Goal: Task Accomplishment & Management: Use online tool/utility

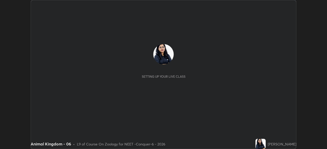
scroll to position [149, 326]
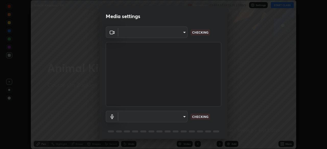
type input "ad23c5e1eec40c929e15baf649206283bee037f2ec2e6fc856d192bb2adaae55"
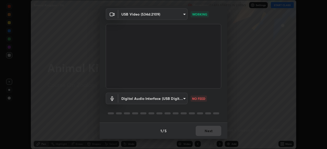
click at [176, 99] on body "Erase all Animal Kingdom - 06 Recording CLASS STARTS IN 2 MINS Settings START C…" at bounding box center [163, 74] width 327 height 149
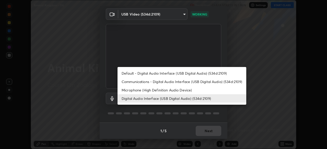
click at [157, 75] on li "Default - Digital Audio Interface (USB Digital Audio) (534d:2109)" at bounding box center [181, 73] width 129 height 8
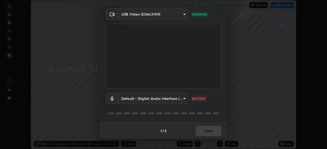
click at [158, 100] on body "Erase all Animal Kingdom - 06 Recording CLASS STARTS IN 1 MIN Settings START CL…" at bounding box center [163, 74] width 327 height 149
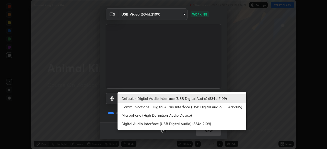
click at [161, 125] on li "Digital Audio Interface (USB Digital Audio) (534d:2109)" at bounding box center [181, 124] width 129 height 8
type input "bacd120e2728bcaa93de399d5b14713bfd4da43ca453c7f8d7901db11a0ced92"
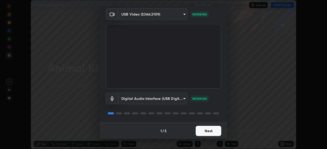
click at [209, 129] on button "Next" at bounding box center [208, 131] width 26 height 10
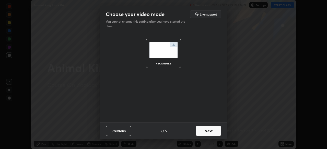
click at [212, 131] on button "Next" at bounding box center [208, 131] width 26 height 10
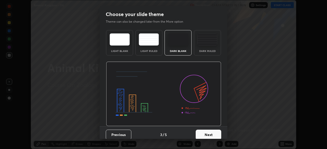
click at [213, 133] on button "Next" at bounding box center [208, 135] width 26 height 10
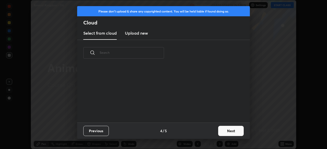
scroll to position [57, 164]
click at [143, 36] on h3 "Upload new" at bounding box center [136, 33] width 23 height 6
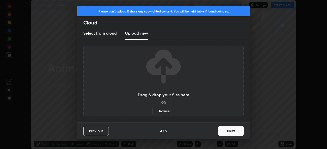
click at [163, 109] on label "Browse" at bounding box center [163, 111] width 23 height 8
click at [152, 109] on input "Browse" at bounding box center [152, 111] width 0 height 8
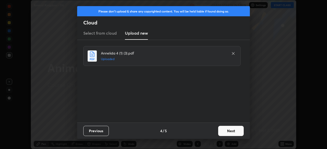
click at [231, 131] on button "Next" at bounding box center [231, 131] width 26 height 10
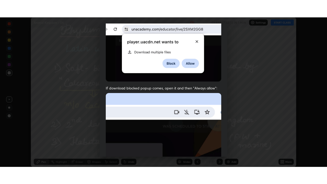
scroll to position [122, 0]
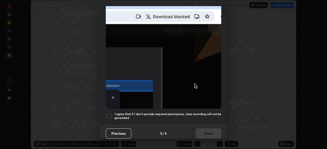
click at [112, 113] on div "I agree that if I don't provide required permissions, class recording will not …" at bounding box center [163, 116] width 115 height 6
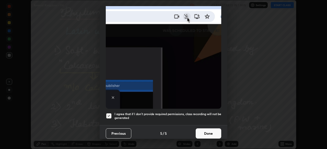
click at [206, 131] on button "Done" at bounding box center [208, 134] width 26 height 10
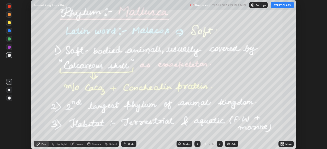
click at [281, 143] on icon at bounding box center [280, 143] width 1 height 1
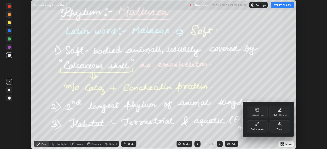
click at [255, 128] on div "Full screen" at bounding box center [257, 129] width 13 height 3
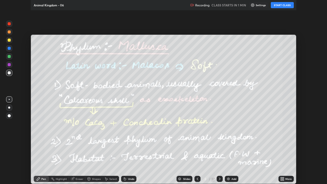
scroll to position [184, 327]
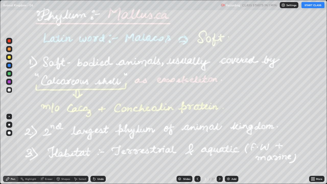
click at [197, 149] on icon at bounding box center [197, 179] width 4 height 4
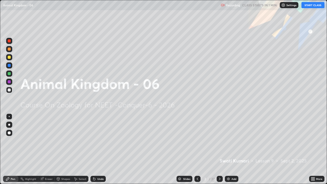
click at [285, 7] on img at bounding box center [283, 5] width 4 height 4
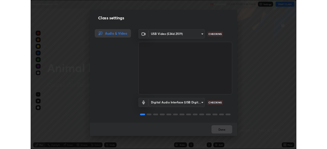
scroll to position [1, 0]
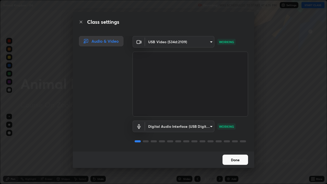
click at [235, 149] on button "Done" at bounding box center [235, 159] width 26 height 10
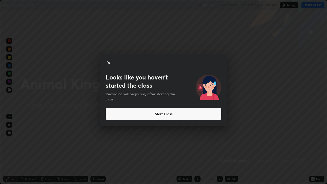
click at [201, 113] on button "Start Class" at bounding box center [163, 114] width 115 height 12
click at [201, 115] on button "Start Class" at bounding box center [163, 114] width 115 height 12
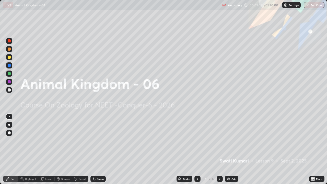
click at [228, 149] on img at bounding box center [228, 179] width 4 height 4
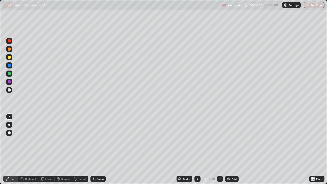
click at [220, 149] on icon at bounding box center [220, 179] width 4 height 4
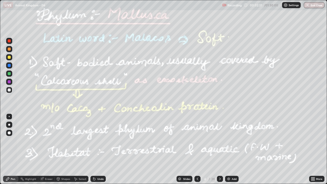
click at [9, 57] on div at bounding box center [9, 57] width 3 height 3
click at [9, 125] on div at bounding box center [9, 124] width 2 height 2
click at [6, 68] on div at bounding box center [9, 65] width 6 height 8
click at [10, 56] on div at bounding box center [9, 57] width 3 height 3
click at [9, 132] on div at bounding box center [9, 132] width 3 height 3
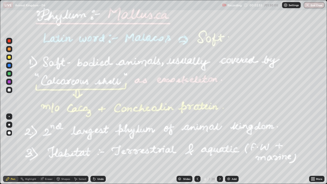
click at [29, 149] on div "Highlight" at bounding box center [30, 178] width 11 height 3
click at [8, 73] on div at bounding box center [9, 73] width 3 height 3
click at [219, 149] on icon at bounding box center [220, 178] width 2 height 3
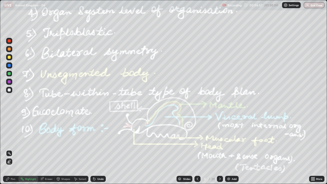
click at [9, 65] on div at bounding box center [9, 65] width 3 height 3
click at [10, 149] on div "Pen" at bounding box center [10, 179] width 15 height 6
click at [9, 149] on icon at bounding box center [8, 179] width 4 height 4
click at [22, 149] on circle at bounding box center [22, 177] width 1 height 1
click at [11, 149] on icon at bounding box center [9, 161] width 4 height 4
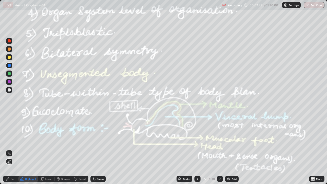
click at [10, 149] on icon at bounding box center [9, 153] width 4 height 4
click at [230, 149] on div "Add" at bounding box center [232, 179] width 14 height 6
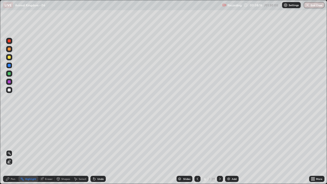
click at [10, 90] on div at bounding box center [9, 89] width 3 height 3
click at [10, 149] on div "Pen" at bounding box center [10, 179] width 15 height 6
click at [9, 125] on div at bounding box center [9, 124] width 2 height 2
click at [101, 149] on div "Undo" at bounding box center [100, 178] width 6 height 3
click at [10, 81] on div at bounding box center [9, 81] width 3 height 3
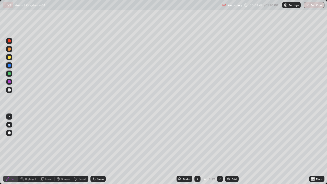
click at [64, 149] on div "Shapes" at bounding box center [65, 178] width 9 height 3
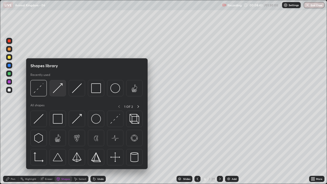
click at [59, 89] on img at bounding box center [58, 88] width 10 height 10
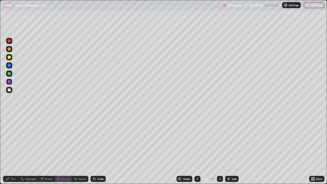
click at [9, 90] on div at bounding box center [9, 89] width 3 height 3
click at [9, 74] on div at bounding box center [9, 73] width 3 height 3
click at [97, 149] on div "Undo" at bounding box center [100, 178] width 6 height 3
click at [12, 149] on div "Pen" at bounding box center [13, 178] width 5 height 3
click at [10, 57] on div at bounding box center [9, 57] width 3 height 3
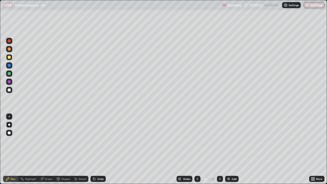
click at [95, 149] on div "Undo" at bounding box center [97, 179] width 15 height 6
click at [61, 149] on div "Shapes" at bounding box center [63, 179] width 17 height 6
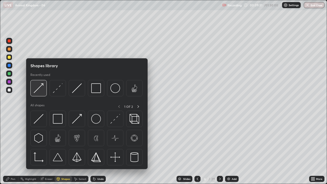
click at [41, 92] on img at bounding box center [39, 88] width 10 height 10
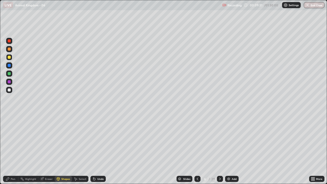
click at [10, 82] on div at bounding box center [9, 81] width 3 height 3
click at [11, 149] on div "Pen" at bounding box center [13, 178] width 5 height 3
click at [11, 67] on div at bounding box center [9, 65] width 6 height 6
click at [9, 116] on div at bounding box center [9, 116] width 1 height 1
click at [68, 149] on div "Shapes" at bounding box center [65, 178] width 9 height 3
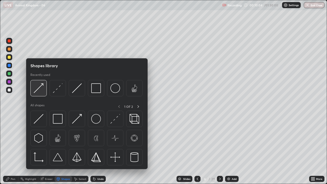
click at [40, 89] on img at bounding box center [39, 88] width 10 height 10
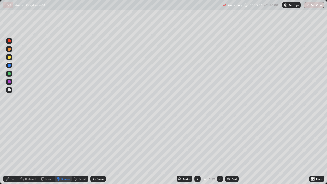
click at [9, 73] on div at bounding box center [9, 73] width 3 height 3
click at [13, 149] on div "Pen" at bounding box center [13, 178] width 5 height 3
click at [10, 124] on div at bounding box center [9, 124] width 2 height 2
click at [12, 58] on div at bounding box center [9, 57] width 6 height 6
click at [9, 125] on div at bounding box center [9, 124] width 2 height 2
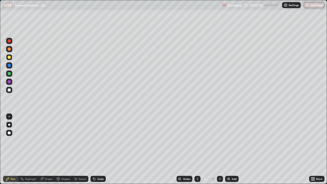
click at [10, 90] on div at bounding box center [9, 89] width 3 height 3
click at [101, 149] on div "Undo" at bounding box center [100, 178] width 6 height 3
click at [48, 149] on div "Eraser" at bounding box center [49, 178] width 8 height 3
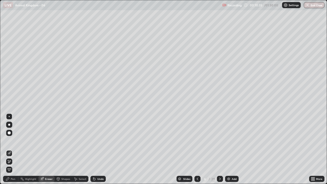
click at [16, 149] on div "Pen" at bounding box center [10, 179] width 15 height 6
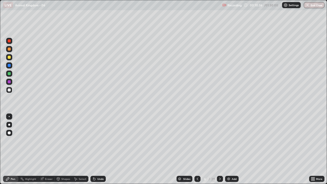
click at [11, 59] on div at bounding box center [9, 57] width 6 height 6
click at [11, 65] on div at bounding box center [9, 65] width 6 height 6
click at [9, 90] on div at bounding box center [9, 89] width 3 height 3
click at [97, 149] on div "Undo" at bounding box center [97, 179] width 15 height 6
click at [96, 149] on div "Undo" at bounding box center [97, 179] width 15 height 6
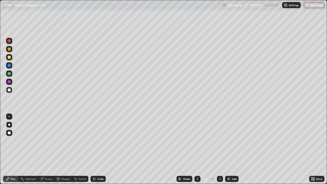
click at [28, 149] on div "Highlight" at bounding box center [30, 178] width 11 height 3
click at [9, 149] on icon at bounding box center [8, 161] width 1 height 1
click at [10, 149] on div "Pen" at bounding box center [10, 179] width 15 height 6
click at [8, 90] on div at bounding box center [9, 89] width 3 height 3
click at [30, 149] on div "Highlight" at bounding box center [30, 178] width 11 height 3
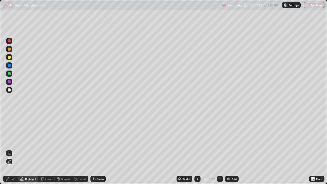
click at [44, 149] on div "Eraser" at bounding box center [46, 179] width 16 height 6
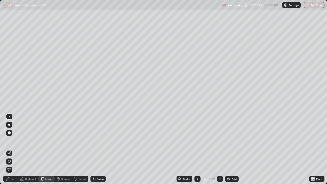
click at [60, 149] on icon at bounding box center [58, 179] width 4 height 4
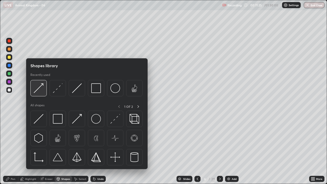
click at [42, 90] on img at bounding box center [39, 88] width 10 height 10
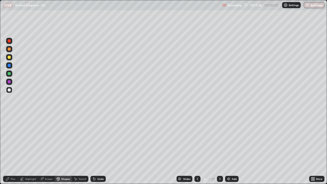
click at [9, 80] on div at bounding box center [9, 82] width 6 height 6
click at [4, 149] on div "Pen" at bounding box center [10, 179] width 15 height 6
click at [10, 66] on div at bounding box center [9, 65] width 3 height 3
click at [101, 149] on div "Undo" at bounding box center [100, 178] width 6 height 3
click at [97, 149] on div "Undo" at bounding box center [100, 178] width 6 height 3
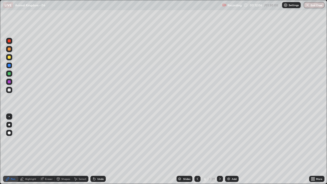
click at [12, 82] on div at bounding box center [9, 82] width 6 height 6
click at [10, 75] on div at bounding box center [9, 73] width 3 height 3
click at [27, 149] on div "Highlight" at bounding box center [30, 178] width 11 height 3
click at [9, 149] on icon at bounding box center [9, 153] width 4 height 4
click at [13, 149] on div "Pen" at bounding box center [13, 178] width 5 height 3
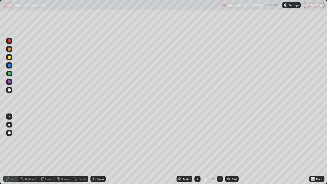
click at [9, 80] on div at bounding box center [9, 81] width 3 height 3
click at [60, 149] on div "Shapes" at bounding box center [63, 179] width 17 height 6
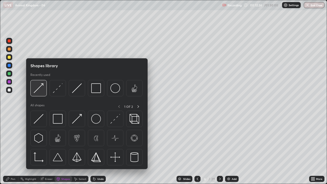
click at [39, 91] on img at bounding box center [39, 88] width 10 height 10
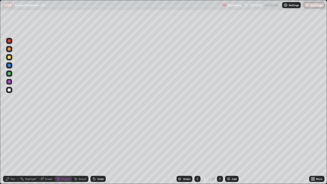
click at [12, 149] on div "Pen" at bounding box center [13, 178] width 5 height 3
click at [11, 90] on div at bounding box center [9, 90] width 6 height 6
click at [97, 149] on div "Undo" at bounding box center [100, 178] width 6 height 3
click at [9, 81] on div at bounding box center [9, 81] width 3 height 3
click at [9, 57] on div at bounding box center [9, 57] width 3 height 3
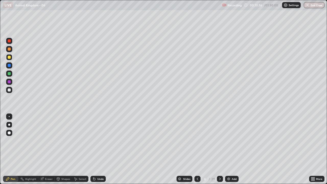
click at [29, 149] on div "Highlight" at bounding box center [30, 178] width 11 height 3
click at [197, 149] on icon at bounding box center [197, 179] width 4 height 4
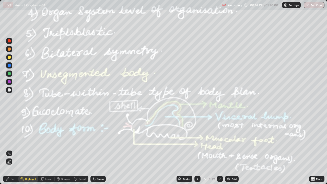
click at [219, 149] on icon at bounding box center [220, 178] width 2 height 3
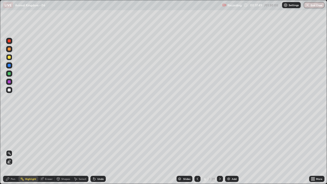
click at [197, 149] on div at bounding box center [197, 178] width 6 height 10
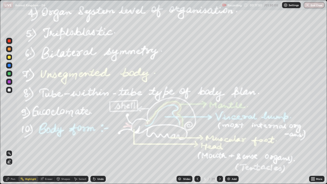
click at [198, 149] on div at bounding box center [197, 179] width 6 height 6
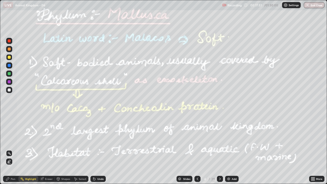
click at [219, 149] on icon at bounding box center [220, 179] width 4 height 4
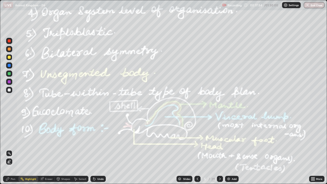
click at [219, 149] on icon at bounding box center [220, 179] width 4 height 4
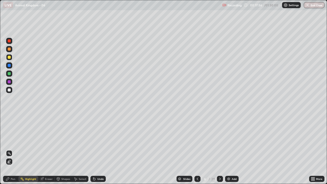
click at [220, 149] on icon at bounding box center [220, 179] width 4 height 4
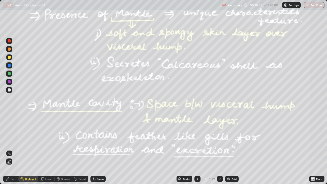
click at [11, 76] on div at bounding box center [9, 73] width 6 height 6
click at [9, 67] on div at bounding box center [9, 65] width 3 height 3
click at [197, 149] on icon at bounding box center [197, 178] width 2 height 3
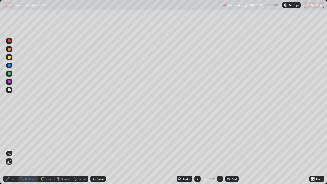
click at [9, 73] on div at bounding box center [9, 73] width 3 height 3
click at [10, 149] on div "Pen" at bounding box center [10, 179] width 15 height 6
click at [9, 89] on div at bounding box center [9, 89] width 3 height 3
click at [8, 123] on div at bounding box center [9, 124] width 6 height 6
click at [219, 149] on icon at bounding box center [220, 179] width 4 height 4
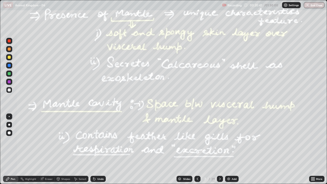
click at [219, 149] on icon at bounding box center [220, 179] width 4 height 4
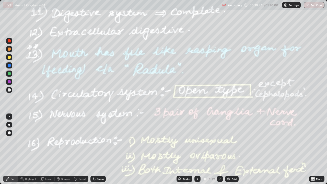
click at [33, 149] on div "Highlight" at bounding box center [30, 178] width 11 height 3
click at [8, 81] on div at bounding box center [9, 81] width 3 height 3
click at [12, 149] on div "Pen" at bounding box center [10, 179] width 15 height 6
click at [32, 149] on div "Highlight" at bounding box center [30, 178] width 11 height 3
click at [219, 149] on icon at bounding box center [220, 179] width 4 height 4
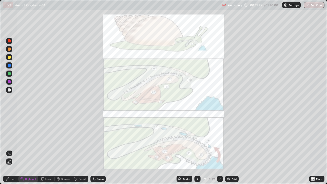
click at [8, 74] on div at bounding box center [9, 73] width 3 height 3
click at [9, 82] on div at bounding box center [9, 81] width 3 height 3
click at [197, 149] on icon at bounding box center [197, 179] width 4 height 4
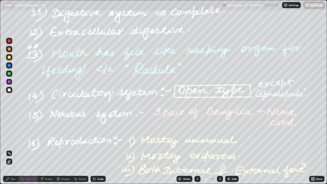
click at [9, 149] on icon at bounding box center [8, 179] width 4 height 4
click at [7, 75] on div at bounding box center [9, 73] width 6 height 6
click at [99, 149] on div "Undo" at bounding box center [100, 178] width 6 height 3
click at [100, 149] on div "Undo" at bounding box center [97, 179] width 15 height 6
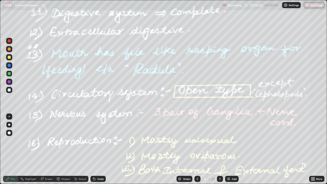
click at [229, 149] on img at bounding box center [228, 179] width 4 height 4
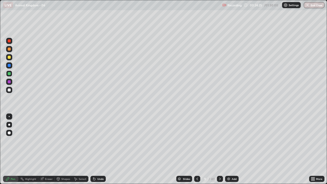
click at [9, 57] on div at bounding box center [9, 57] width 3 height 3
click at [26, 149] on div "Highlight" at bounding box center [28, 179] width 20 height 6
click at [9, 149] on icon at bounding box center [9, 161] width 4 height 4
click at [8, 73] on div at bounding box center [9, 73] width 3 height 3
click at [14, 149] on div "Pen" at bounding box center [13, 178] width 5 height 3
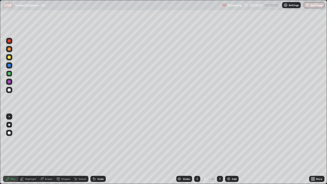
click at [8, 57] on div at bounding box center [9, 57] width 3 height 3
click at [27, 149] on div "Highlight" at bounding box center [30, 178] width 11 height 3
click at [9, 149] on icon at bounding box center [8, 179] width 4 height 4
click at [9, 90] on div at bounding box center [9, 89] width 3 height 3
click at [199, 149] on div at bounding box center [197, 179] width 6 height 6
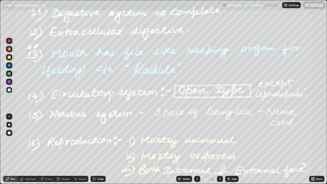
click at [33, 149] on div "Highlight" at bounding box center [30, 178] width 11 height 3
click at [12, 82] on div at bounding box center [9, 82] width 6 height 6
click at [100, 149] on div "Undo" at bounding box center [100, 178] width 6 height 3
click at [95, 149] on div "Undo" at bounding box center [97, 179] width 15 height 6
click at [9, 149] on icon at bounding box center [9, 153] width 1 height 1
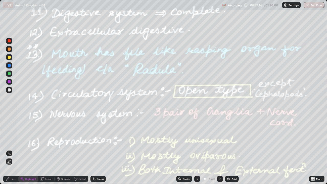
click at [219, 149] on icon at bounding box center [220, 179] width 4 height 4
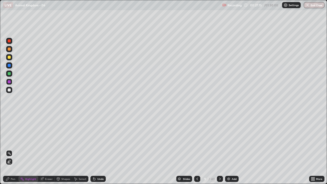
click at [220, 149] on icon at bounding box center [220, 179] width 4 height 4
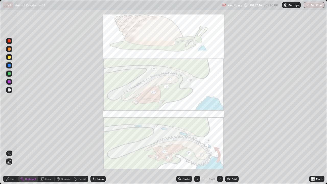
click at [219, 149] on icon at bounding box center [220, 179] width 4 height 4
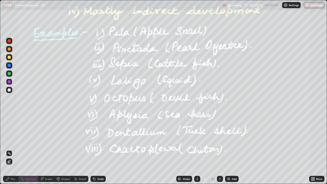
click at [219, 149] on icon at bounding box center [220, 179] width 4 height 4
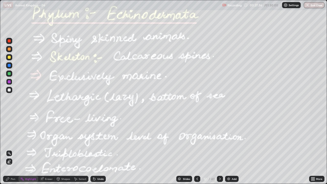
click at [194, 149] on div at bounding box center [197, 179] width 6 height 6
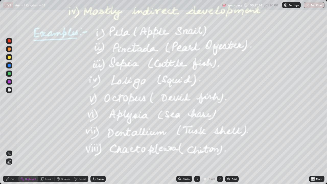
click at [219, 149] on icon at bounding box center [220, 179] width 4 height 4
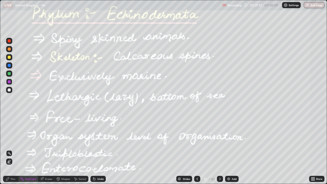
click at [219, 149] on icon at bounding box center [220, 178] width 2 height 3
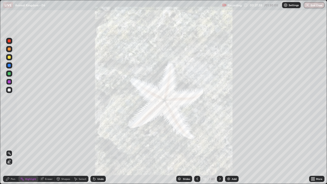
click at [196, 149] on icon at bounding box center [197, 179] width 4 height 4
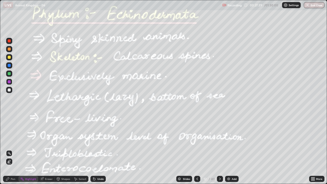
click at [197, 149] on icon at bounding box center [197, 179] width 4 height 4
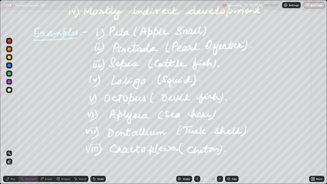
click at [8, 58] on div at bounding box center [9, 57] width 3 height 3
click at [317, 149] on div "More" at bounding box center [316, 179] width 15 height 6
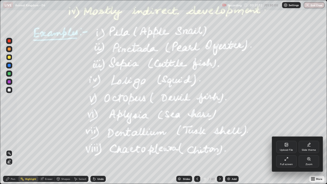
click at [285, 149] on icon at bounding box center [286, 159] width 4 height 4
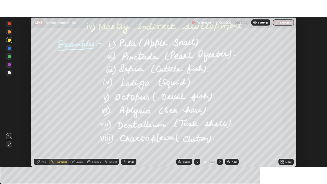
scroll to position [25364, 25187]
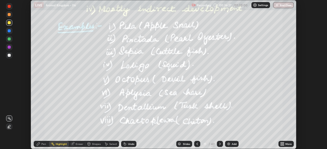
click at [283, 145] on icon at bounding box center [282, 144] width 1 height 1
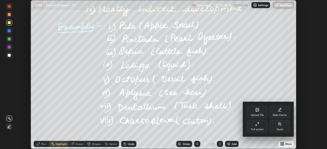
click at [257, 128] on div "Full screen" at bounding box center [257, 126] width 20 height 12
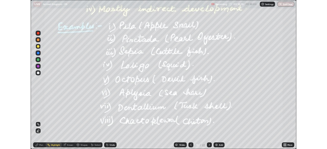
scroll to position [184, 327]
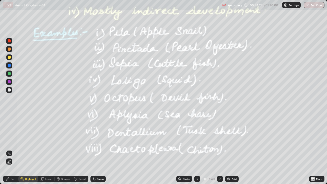
click at [231, 149] on div "Add" at bounding box center [233, 178] width 5 height 3
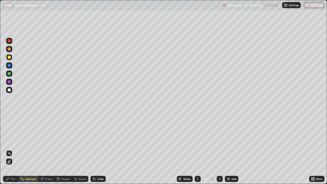
click at [218, 149] on icon at bounding box center [219, 179] width 4 height 4
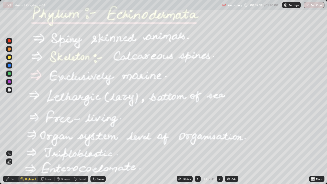
click at [219, 149] on icon at bounding box center [219, 179] width 4 height 4
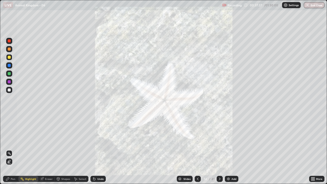
click at [9, 73] on div at bounding box center [9, 73] width 3 height 3
click at [11, 149] on div "Pen" at bounding box center [10, 179] width 15 height 6
click at [197, 149] on icon at bounding box center [198, 178] width 2 height 3
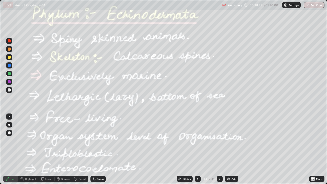
click at [9, 65] on div at bounding box center [9, 65] width 3 height 3
click at [29, 149] on div "Highlight" at bounding box center [30, 178] width 11 height 3
click at [8, 149] on icon at bounding box center [7, 178] width 3 height 3
click at [10, 90] on div at bounding box center [9, 89] width 3 height 3
click at [11, 75] on div at bounding box center [9, 73] width 6 height 6
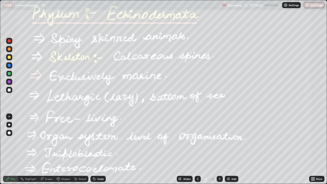
click at [29, 149] on div "Highlight" at bounding box center [30, 178] width 11 height 3
click at [11, 149] on div "Pen" at bounding box center [13, 178] width 5 height 3
click at [219, 149] on icon at bounding box center [219, 179] width 4 height 4
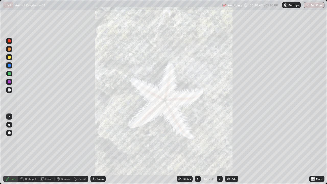
click at [197, 149] on icon at bounding box center [197, 179] width 4 height 4
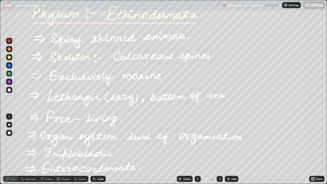
click at [25, 149] on div "Highlight" at bounding box center [30, 178] width 11 height 3
click at [11, 67] on div at bounding box center [9, 65] width 6 height 6
click at [219, 149] on icon at bounding box center [219, 179] width 4 height 4
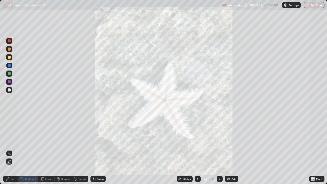
click at [219, 149] on icon at bounding box center [219, 179] width 4 height 4
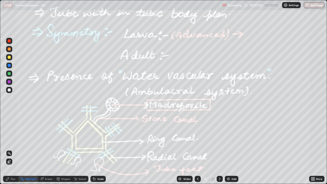
click at [7, 149] on icon at bounding box center [7, 178] width 3 height 3
click at [32, 149] on div "Highlight" at bounding box center [30, 178] width 11 height 3
click at [14, 149] on div "Pen" at bounding box center [13, 178] width 5 height 3
click at [8, 81] on div at bounding box center [9, 81] width 3 height 3
click at [95, 149] on div "Undo" at bounding box center [97, 179] width 15 height 6
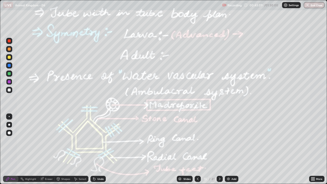
click at [32, 149] on div "Highlight" at bounding box center [30, 178] width 11 height 3
click at [11, 149] on div "Pen" at bounding box center [13, 178] width 5 height 3
click at [32, 149] on div "Highlight" at bounding box center [30, 178] width 11 height 3
click at [14, 149] on div "Pen" at bounding box center [13, 178] width 5 height 3
click at [11, 68] on div at bounding box center [9, 65] width 6 height 6
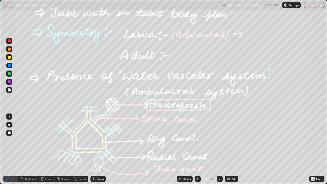
click at [14, 149] on div "Erase all" at bounding box center [9, 91] width 12 height 163
click at [101, 149] on div "Undo" at bounding box center [100, 178] width 6 height 3
click at [219, 149] on icon at bounding box center [220, 178] width 2 height 3
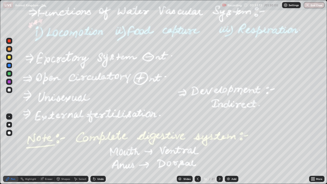
click at [31, 149] on div "Highlight" at bounding box center [28, 179] width 20 height 6
click at [10, 149] on div "Pen" at bounding box center [10, 179] width 15 height 6
click at [219, 149] on icon at bounding box center [220, 178] width 2 height 3
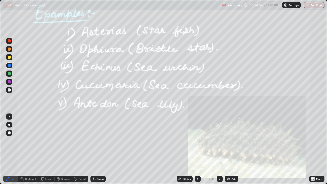
click at [31, 149] on div "Highlight" at bounding box center [28, 179] width 20 height 6
click at [9, 57] on div at bounding box center [9, 57] width 3 height 3
click at [9, 82] on div at bounding box center [9, 81] width 3 height 3
click at [319, 149] on div "More" at bounding box center [319, 178] width 6 height 3
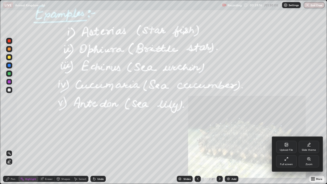
click at [290, 149] on div "Full screen" at bounding box center [286, 161] width 20 height 12
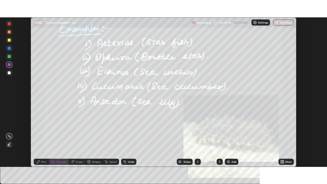
scroll to position [25364, 25187]
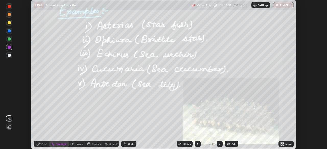
click at [286, 143] on div "More" at bounding box center [288, 144] width 6 height 3
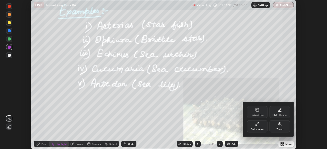
click at [259, 130] on div "Full screen" at bounding box center [257, 129] width 13 height 3
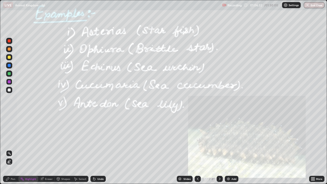
scroll to position [184, 327]
click at [217, 149] on icon at bounding box center [219, 179] width 4 height 4
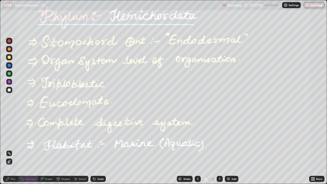
click at [221, 149] on div at bounding box center [219, 179] width 6 height 6
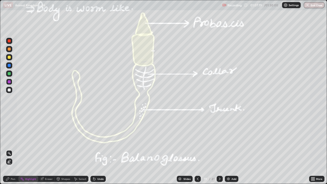
click at [9, 74] on div at bounding box center [9, 73] width 3 height 3
click at [9, 82] on div at bounding box center [9, 81] width 3 height 3
click at [195, 149] on icon at bounding box center [197, 179] width 4 height 4
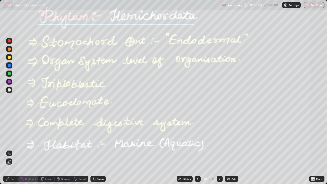
click at [314, 7] on button "End Class" at bounding box center [313, 5] width 21 height 6
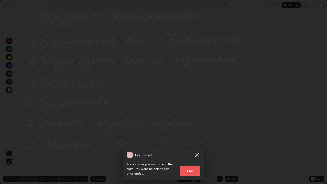
click at [192, 149] on button "End" at bounding box center [190, 170] width 20 height 10
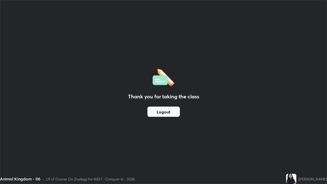
click at [163, 111] on button "Logout" at bounding box center [163, 111] width 32 height 10
